Goal: Task Accomplishment & Management: Complete application form

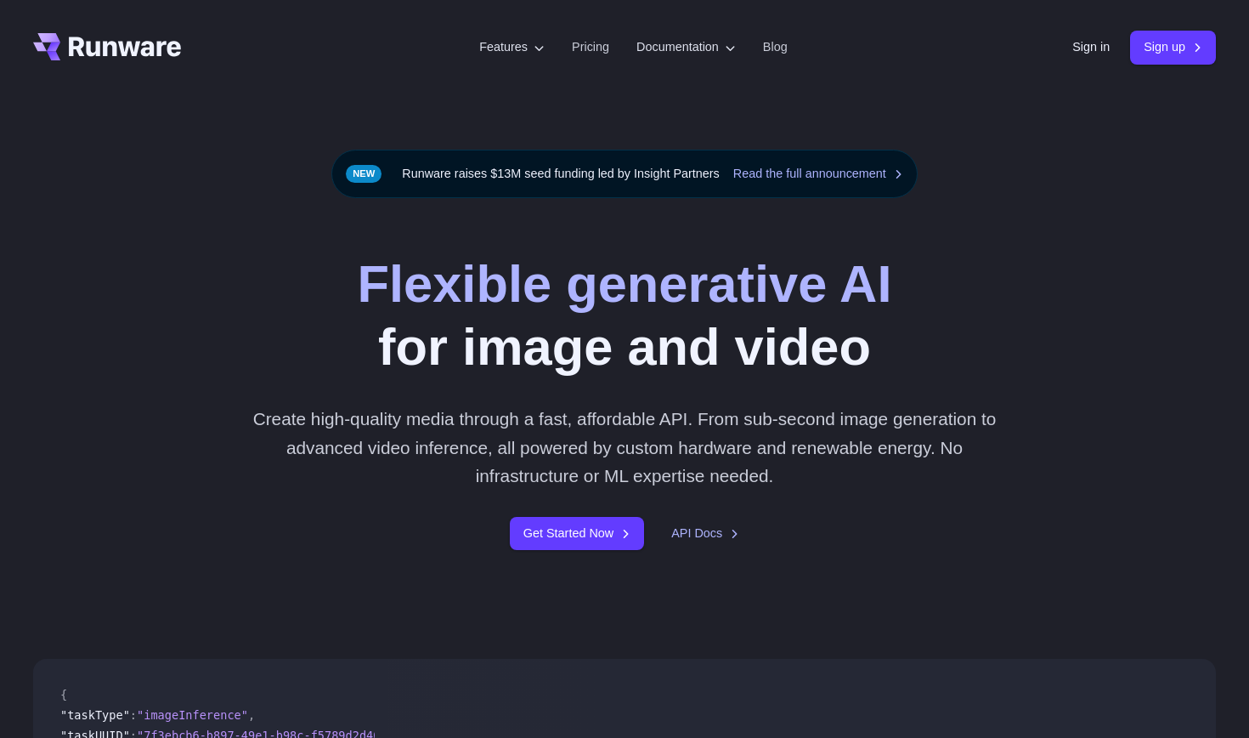
click at [1094, 37] on div "Sign in Sign up" at bounding box center [1144, 47] width 144 height 33
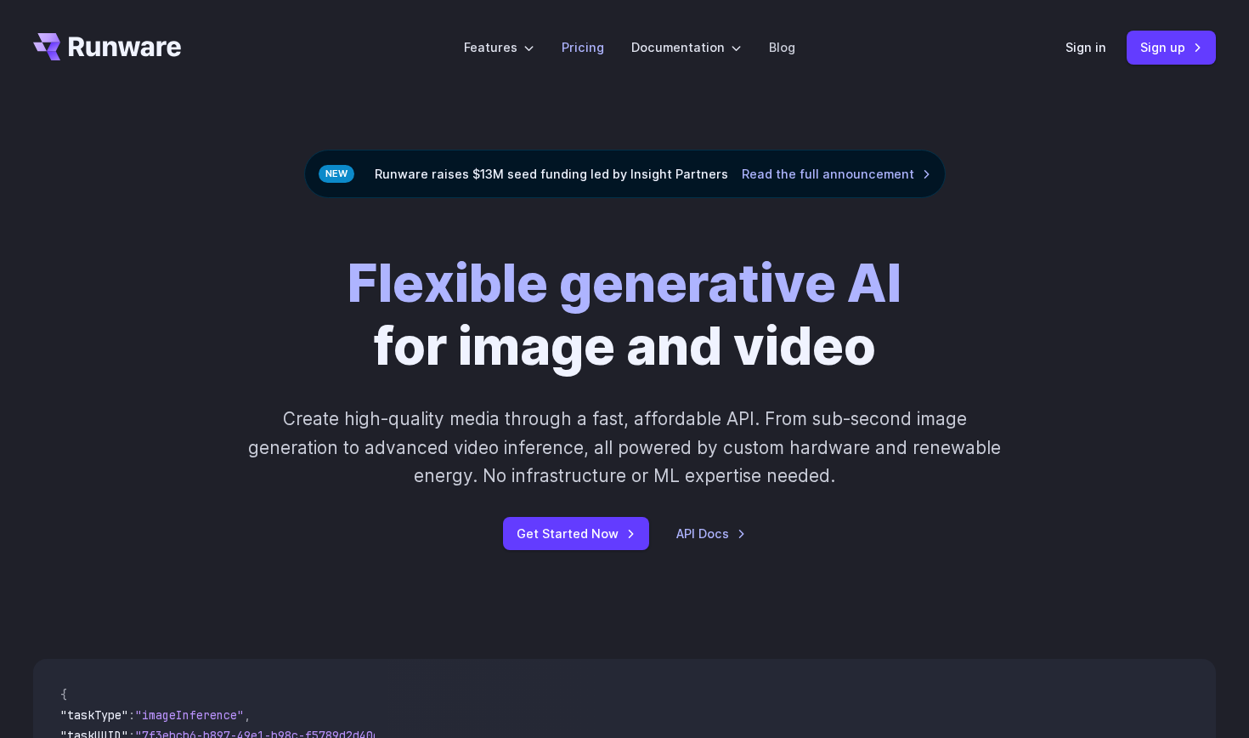
click at [581, 42] on link "Pricing" at bounding box center [583, 47] width 42 height 20
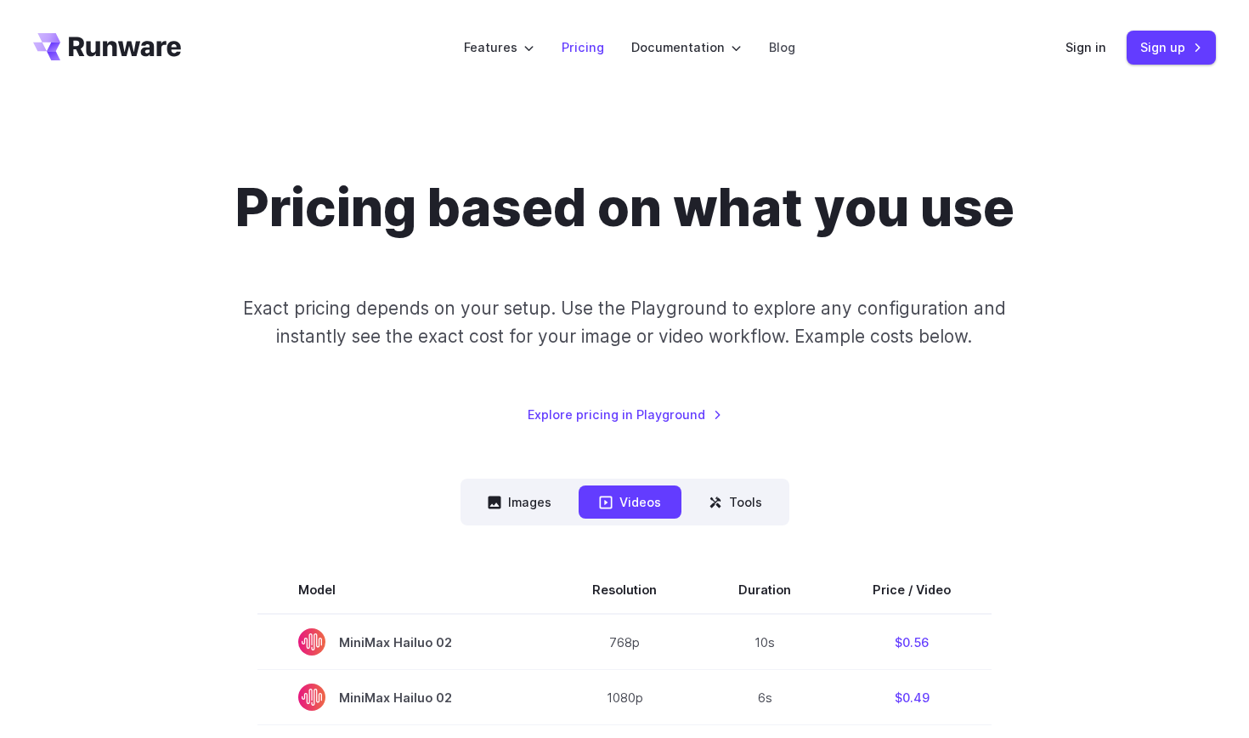
click at [596, 50] on link "Pricing" at bounding box center [583, 47] width 42 height 20
click at [522, 507] on button "Images" at bounding box center [519, 501] width 105 height 33
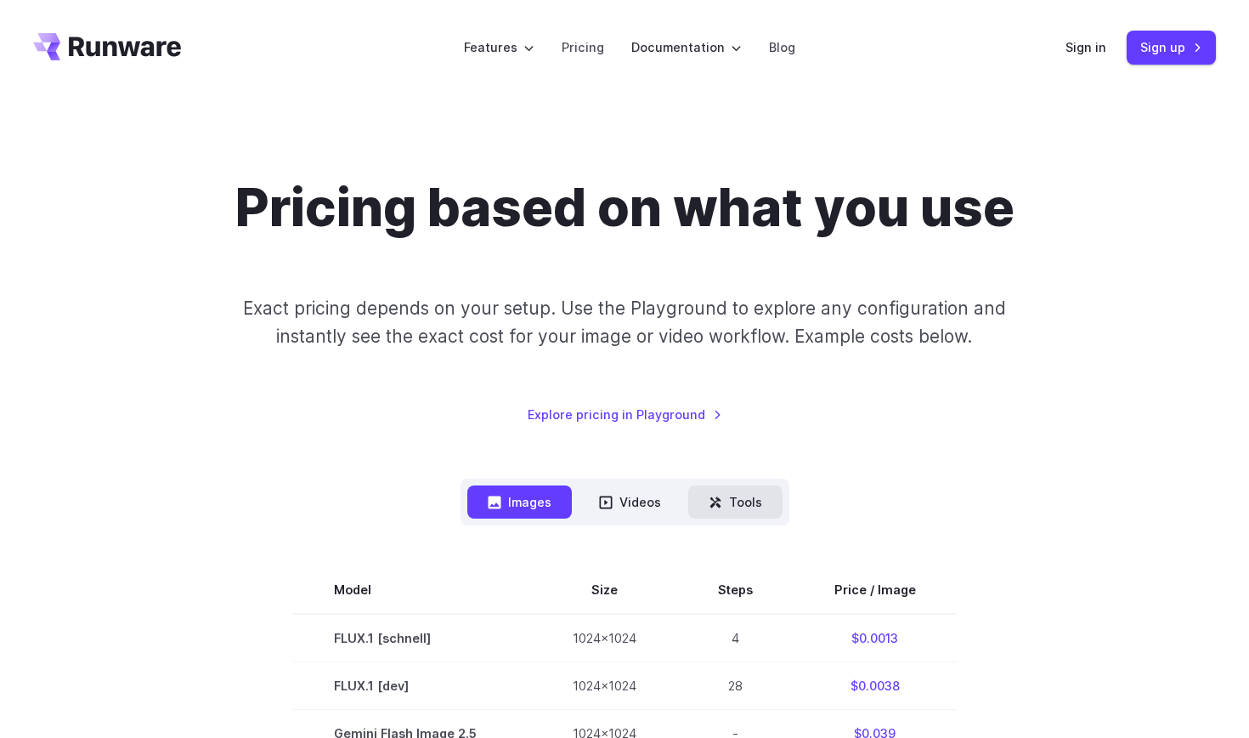
click at [721, 492] on button "Tools" at bounding box center [735, 501] width 94 height 33
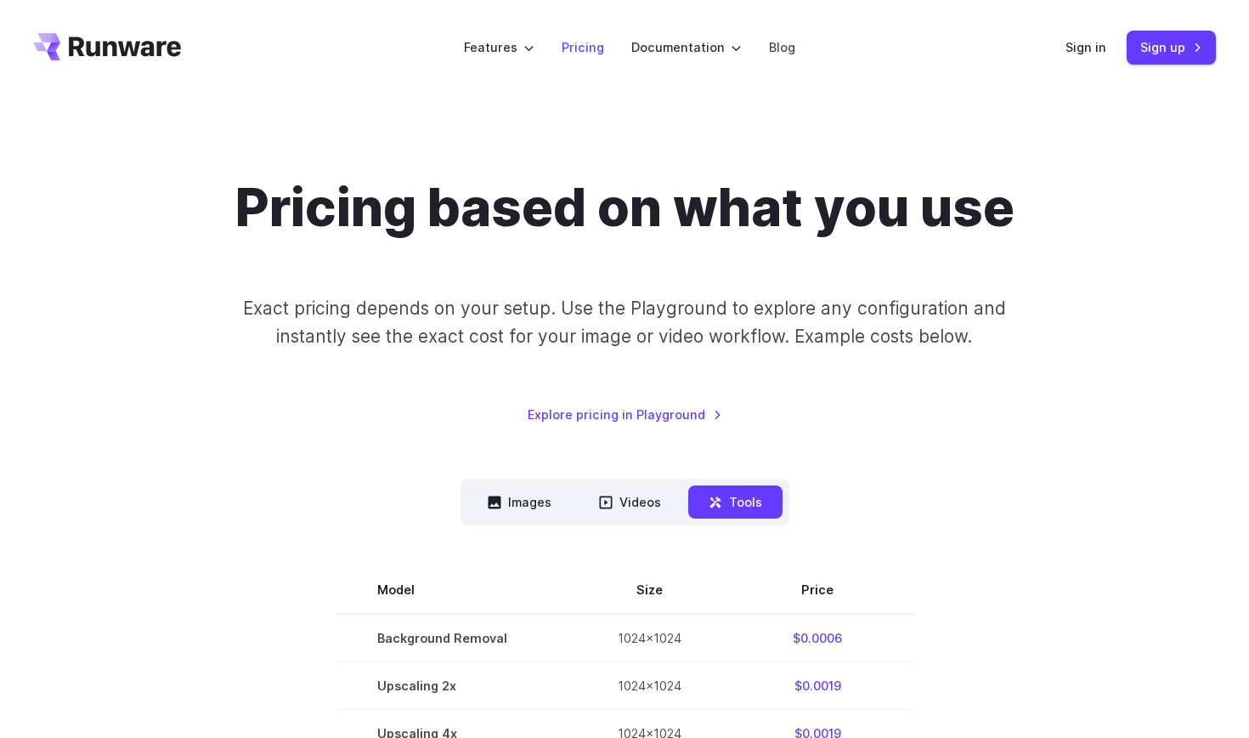
click at [579, 50] on link "Pricing" at bounding box center [583, 47] width 42 height 20
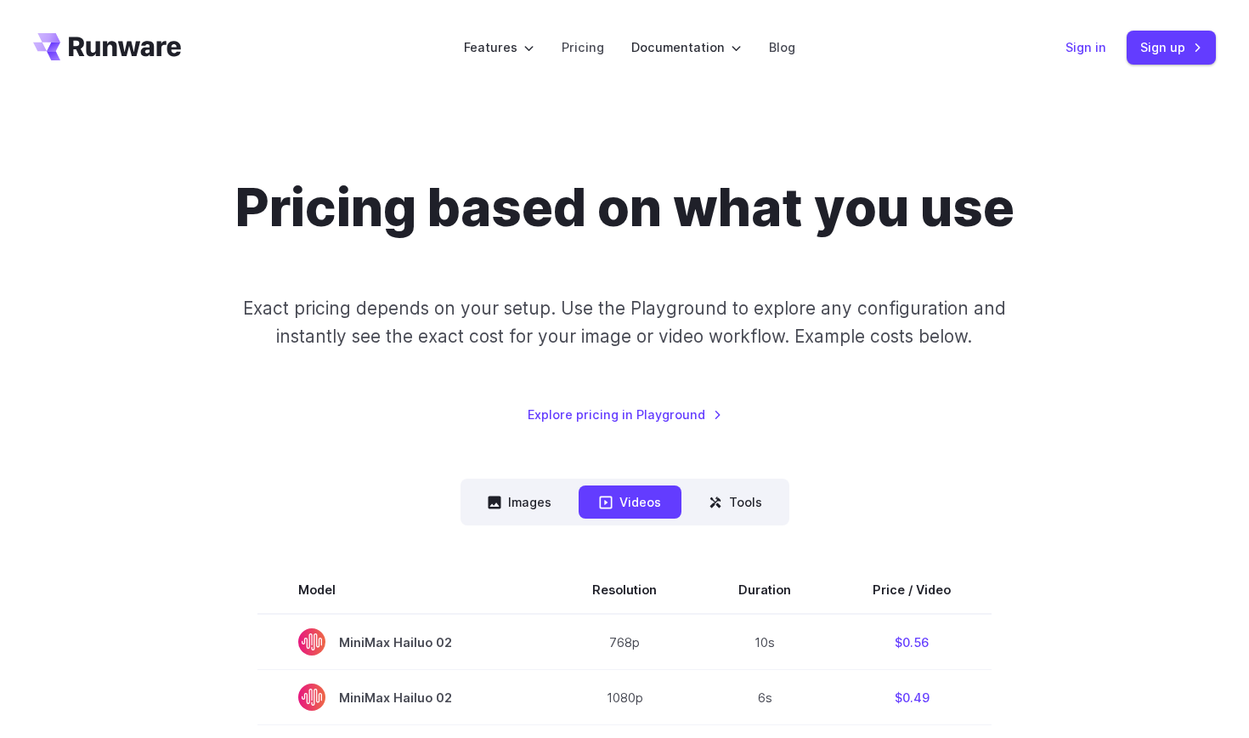
click at [1102, 46] on link "Sign in" at bounding box center [1086, 47] width 41 height 20
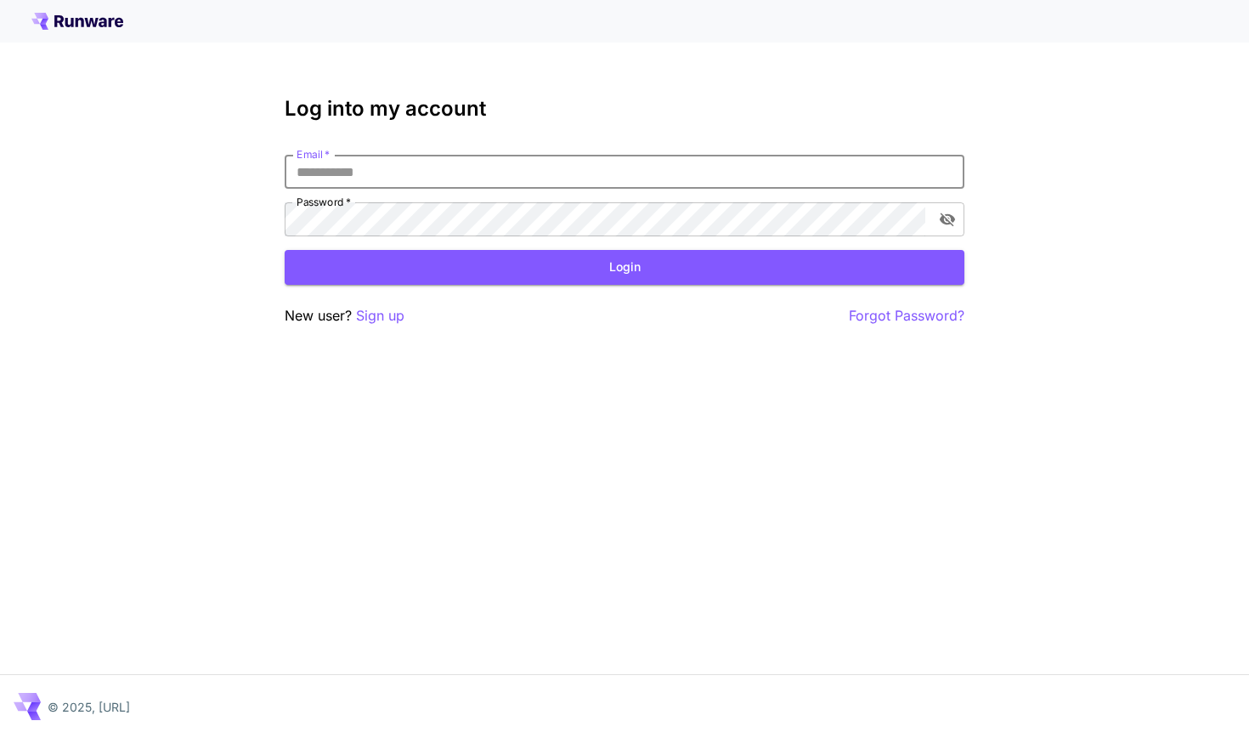
click at [939, 173] on input "Email   *" at bounding box center [625, 172] width 680 height 34
type input "**********"
click at [944, 218] on icon "toggle password visibility" at bounding box center [947, 219] width 17 height 17
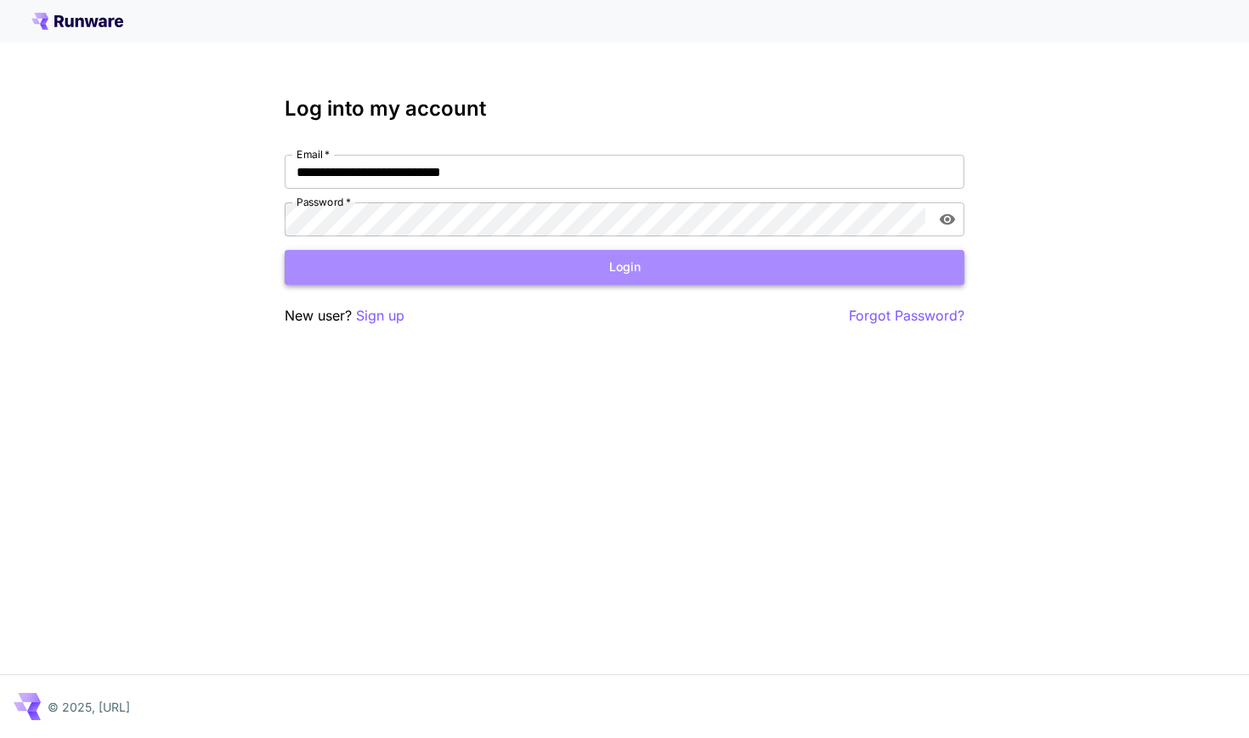
click at [435, 264] on button "Login" at bounding box center [625, 267] width 680 height 35
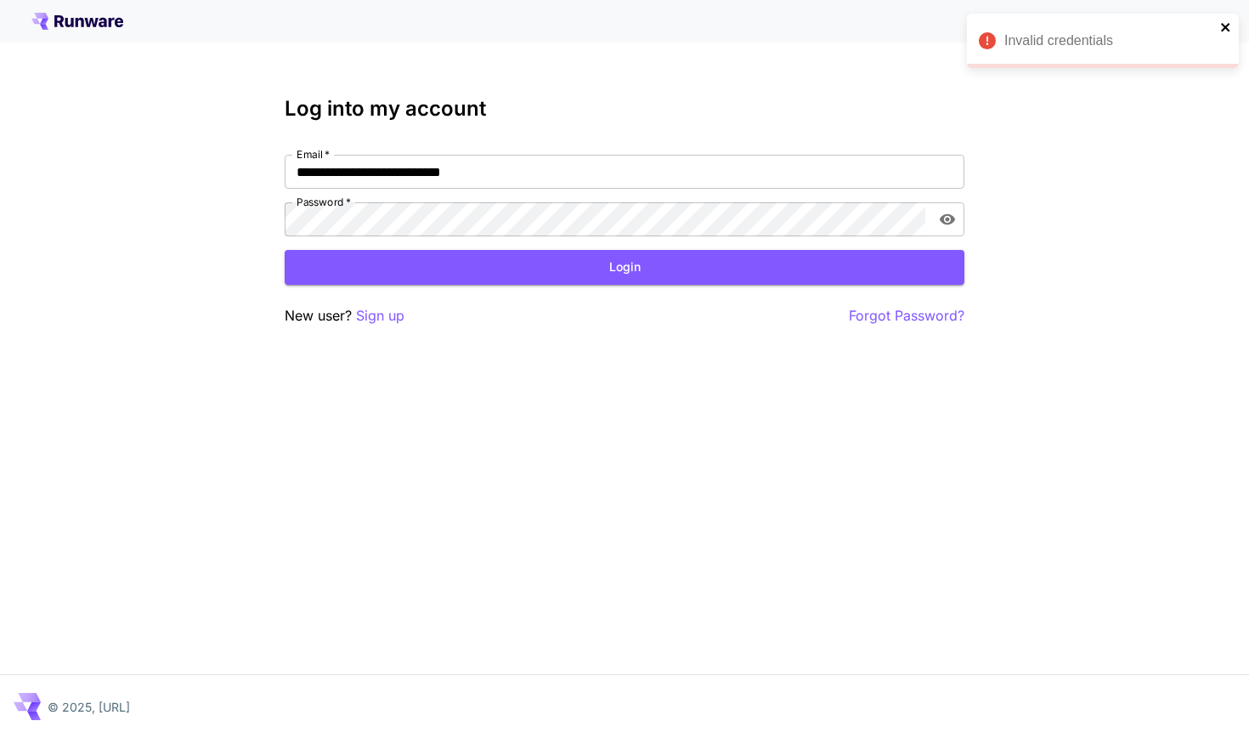
click at [1230, 22] on icon "close" at bounding box center [1226, 27] width 12 height 14
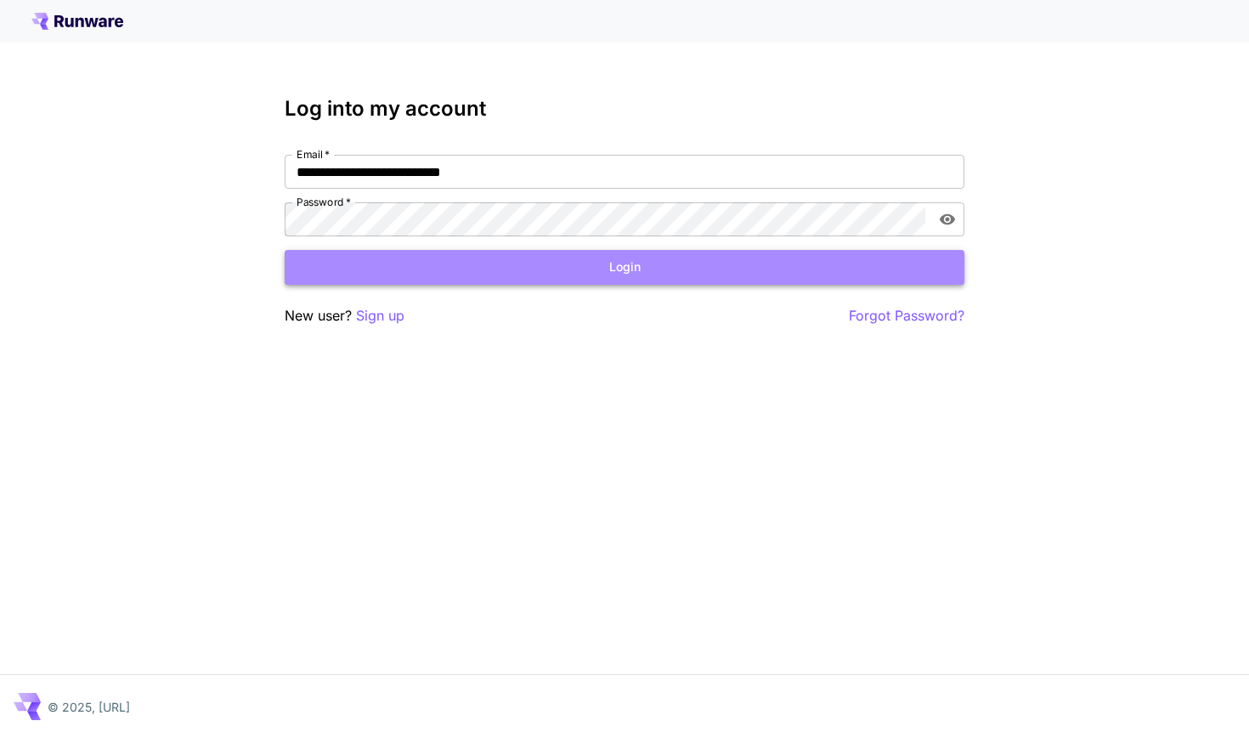
click at [385, 271] on button "Login" at bounding box center [625, 267] width 680 height 35
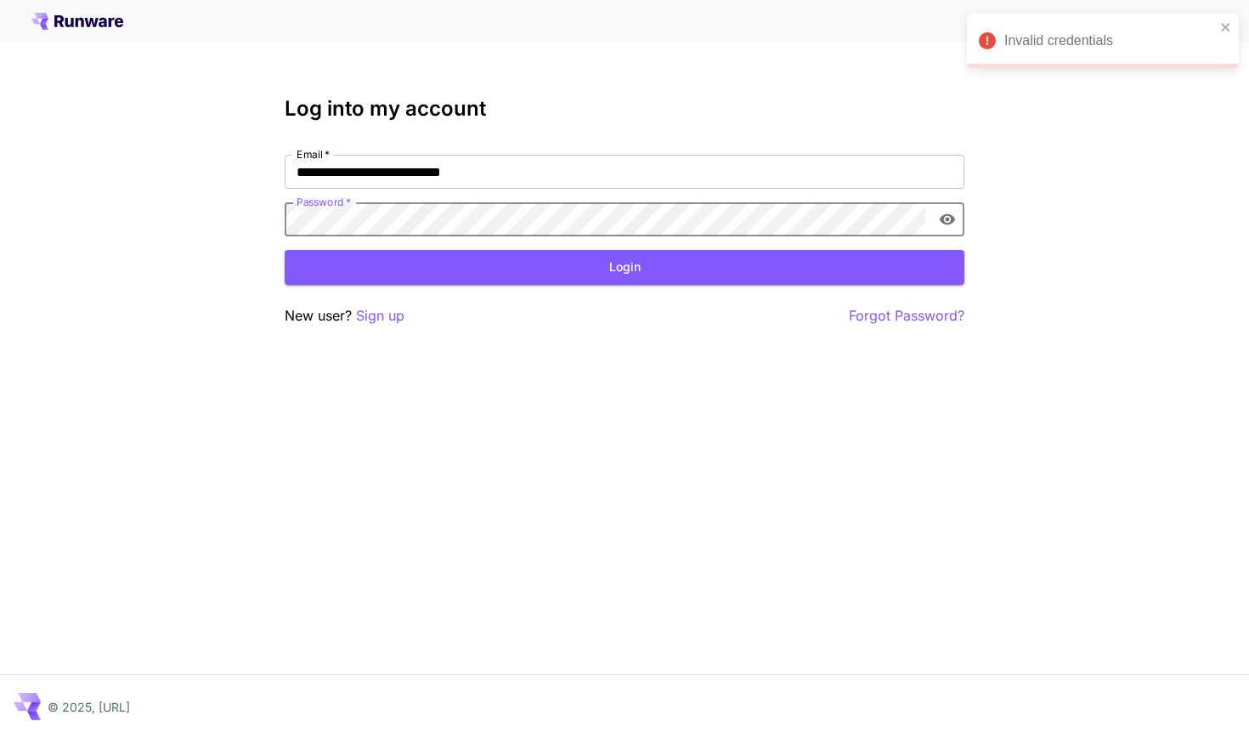
click at [263, 218] on div "**********" at bounding box center [624, 369] width 1249 height 738
click at [375, 310] on p "Sign up" at bounding box center [380, 315] width 48 height 21
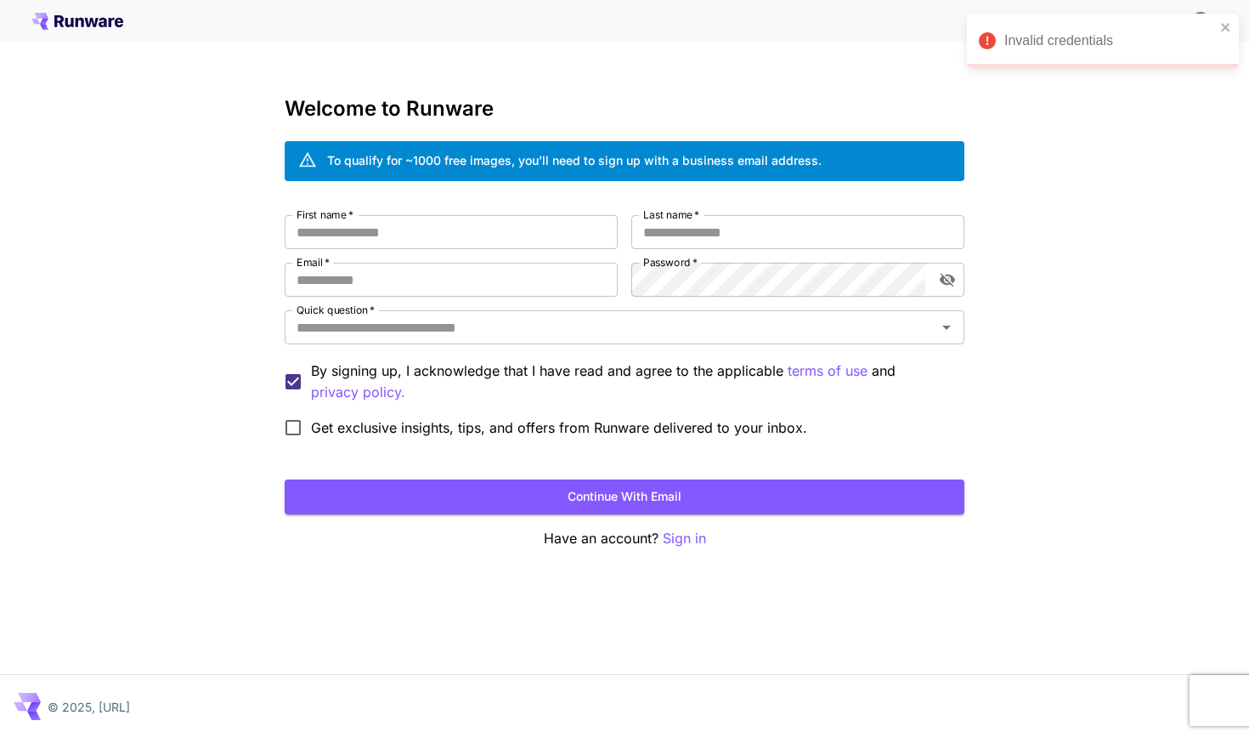
click at [689, 103] on h3 "Welcome to Runware" at bounding box center [625, 109] width 680 height 24
